Goal: Task Accomplishment & Management: Use online tool/utility

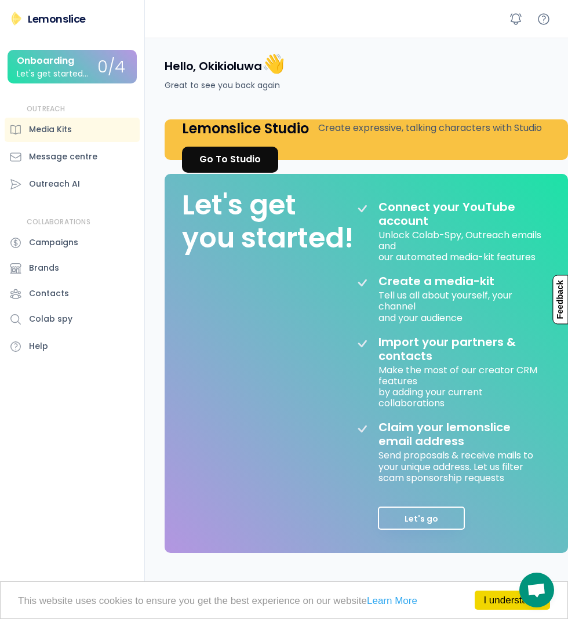
click at [256, 165] on div "Go To Studio" at bounding box center [229, 159] width 61 height 14
click at [250, 156] on div "Go To Studio" at bounding box center [229, 159] width 61 height 14
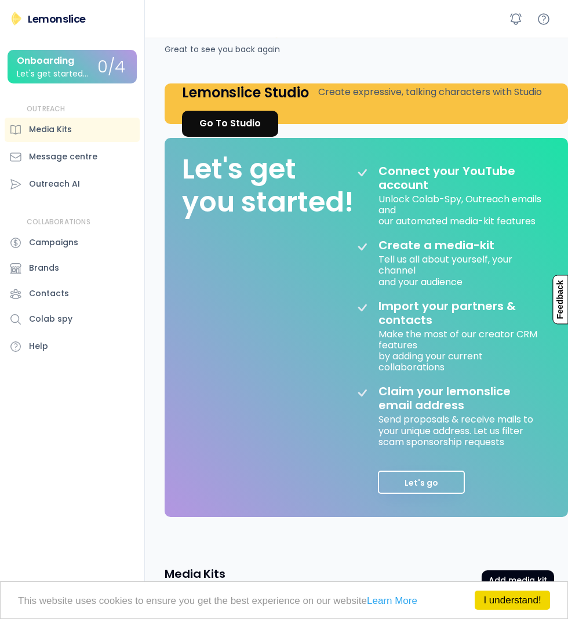
scroll to position [52, 0]
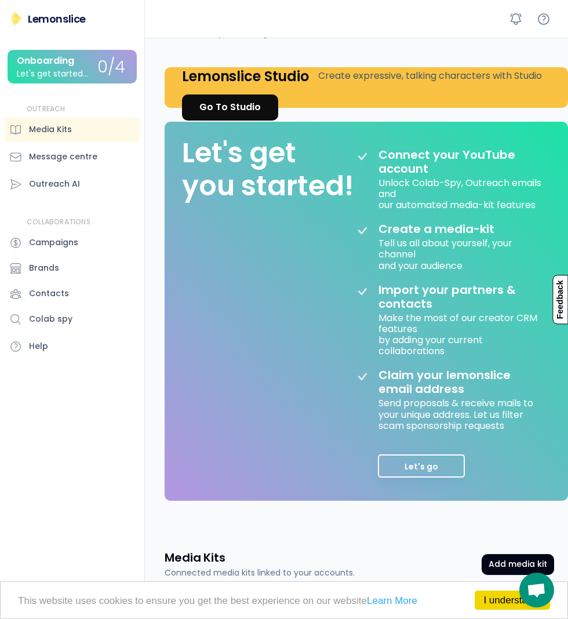
click at [492, 618] on div "I understand! This website uses cookies to ensure you get the best experience o…" at bounding box center [284, 600] width 568 height 38
click at [487, 610] on link "I understand!" at bounding box center [512, 600] width 75 height 19
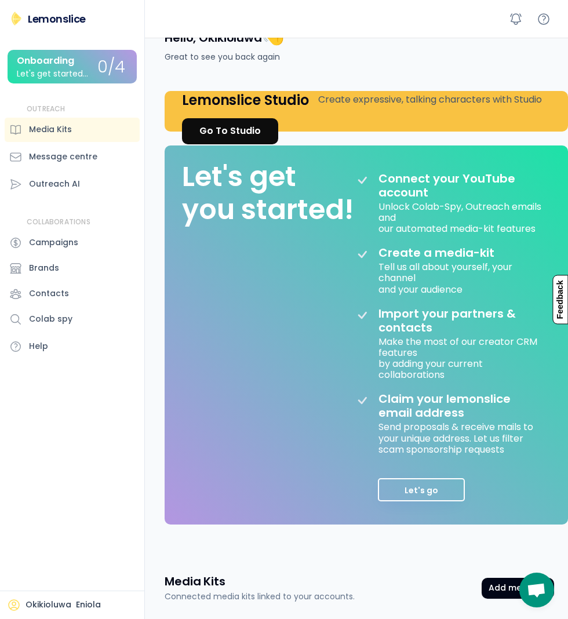
scroll to position [0, 0]
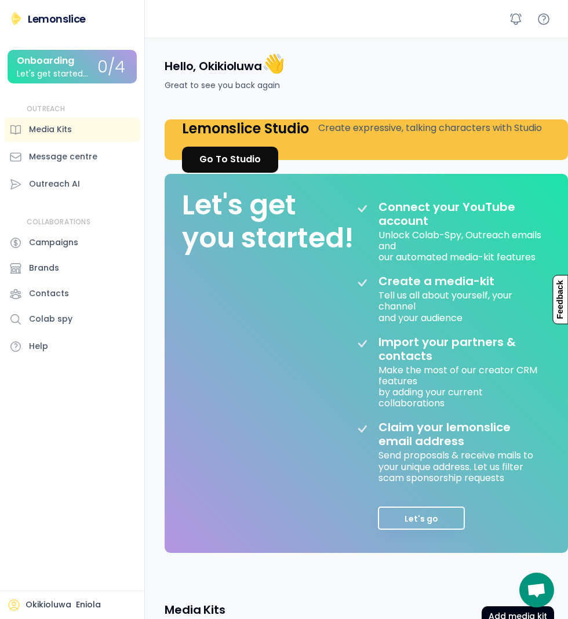
click at [245, 85] on div "Great to see you back again" at bounding box center [222, 85] width 115 height 12
click at [105, 70] on div "0/4" at bounding box center [111, 68] width 28 height 18
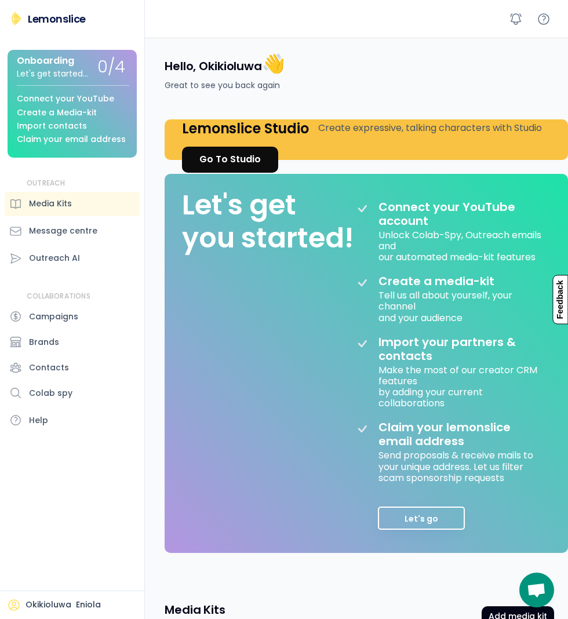
click at [82, 114] on div "Create a Media-kit" at bounding box center [57, 112] width 80 height 9
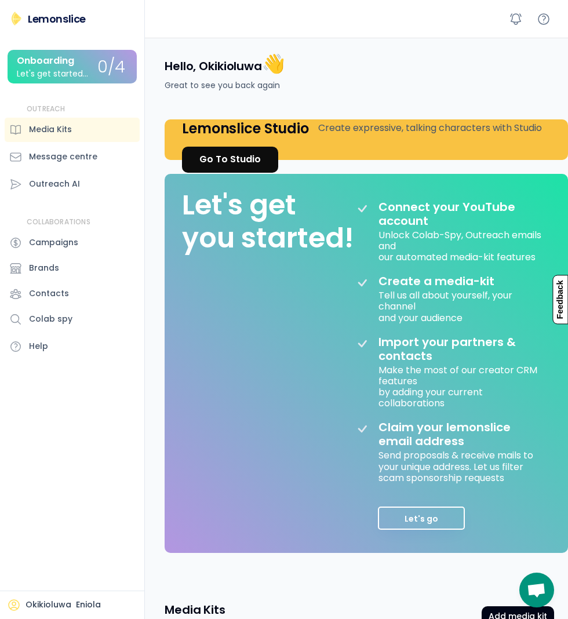
scroll to position [52, 0]
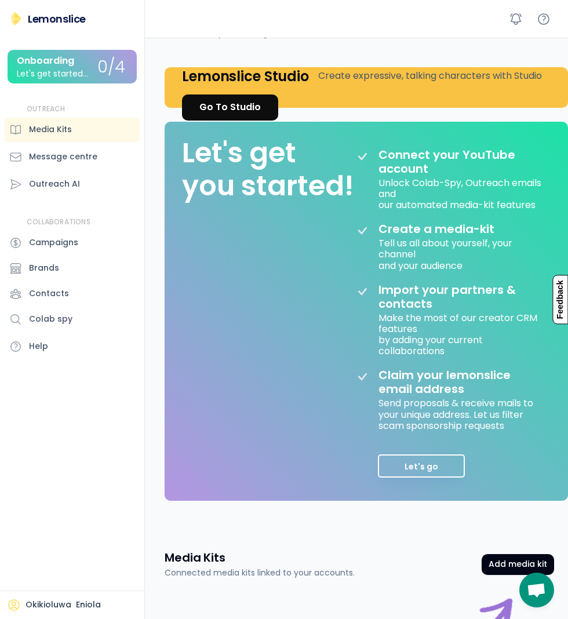
click at [231, 108] on div "Go To Studio" at bounding box center [229, 107] width 61 height 14
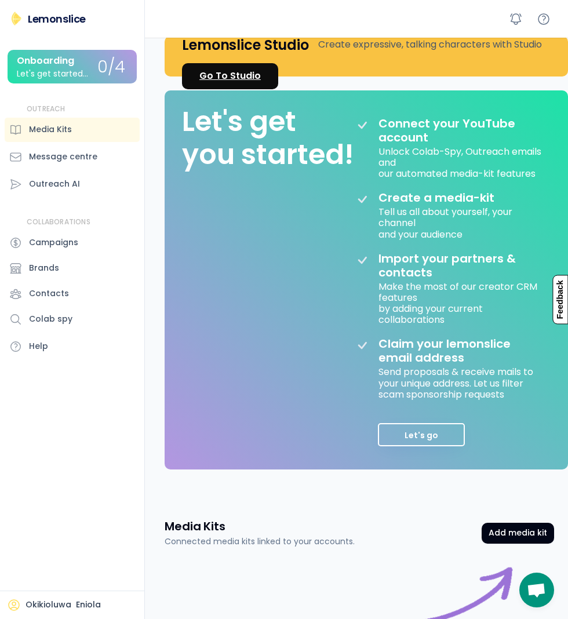
scroll to position [0, 0]
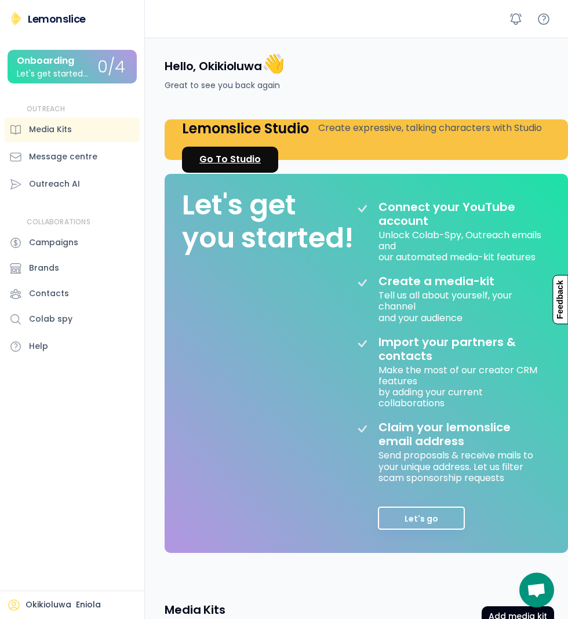
click at [423, 122] on div "Create expressive, talking characters with Studio" at bounding box center [430, 128] width 224 height 14
